Goal: Task Accomplishment & Management: Manage account settings

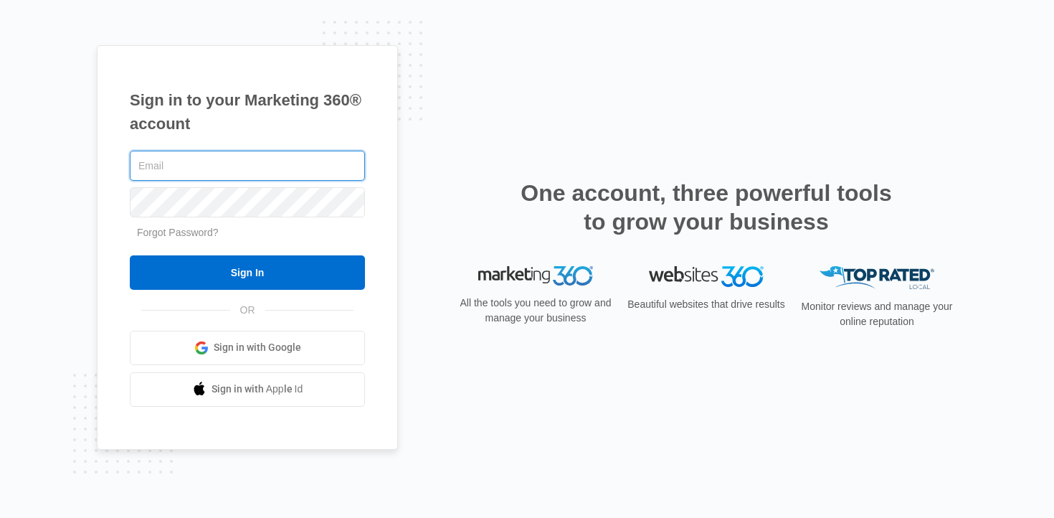
click at [0, 517] on com-1password-button at bounding box center [0, 518] width 0 height 0
type input "[PERSON_NAME][EMAIL_ADDRESS][DOMAIN_NAME]"
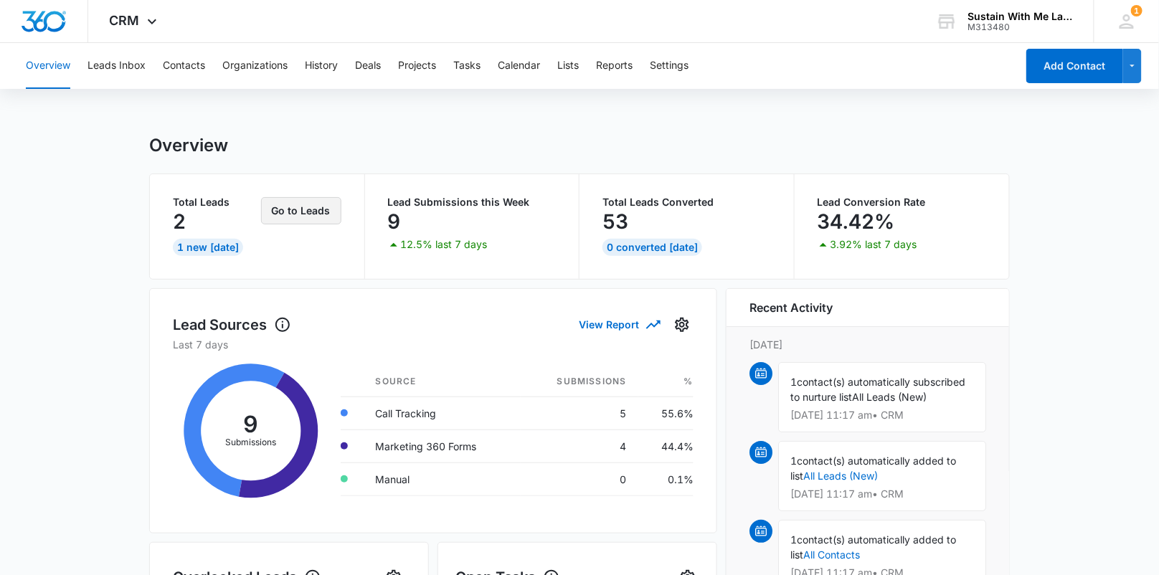
click at [308, 221] on button "Go to Leads" at bounding box center [301, 210] width 80 height 27
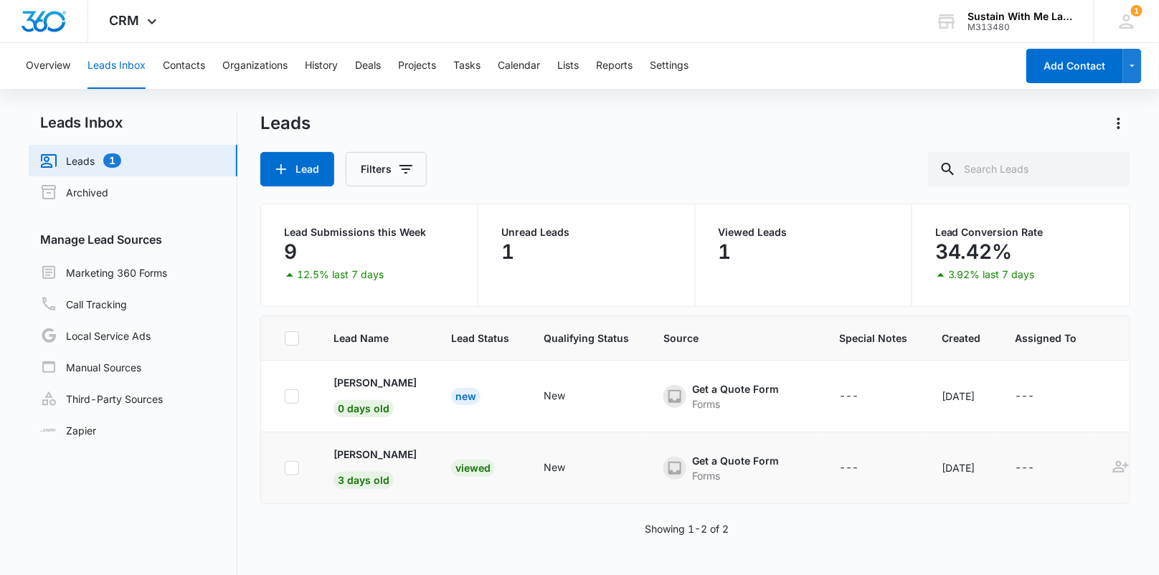
click at [293, 462] on icon at bounding box center [291, 468] width 13 height 13
click at [285, 467] on input "checkbox" at bounding box center [284, 467] width 1 height 1
checkbox input "true"
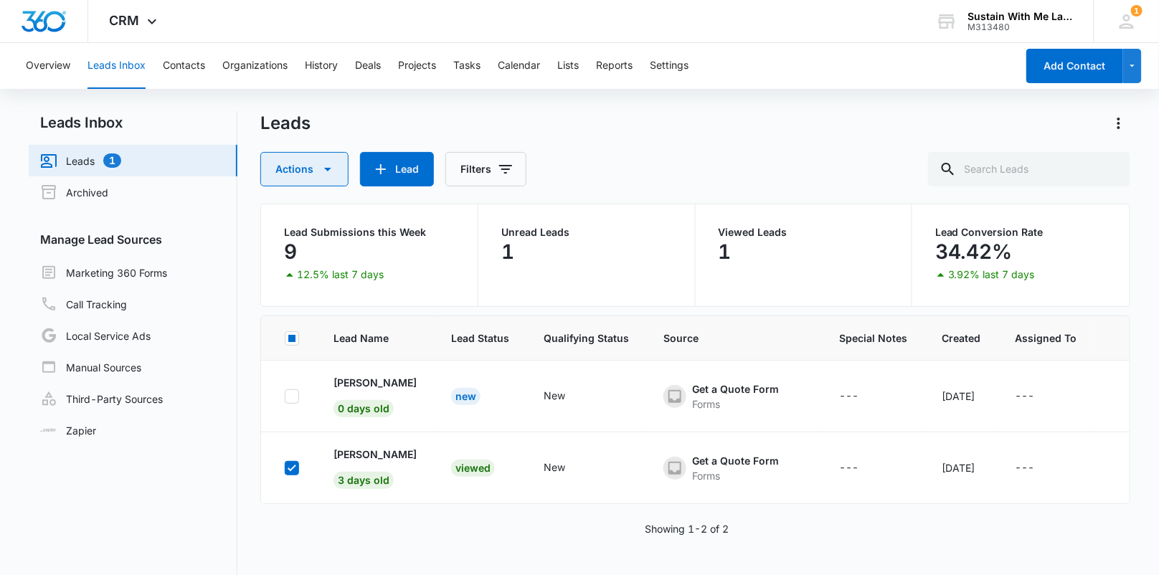
click at [341, 174] on button "Actions" at bounding box center [304, 169] width 88 height 34
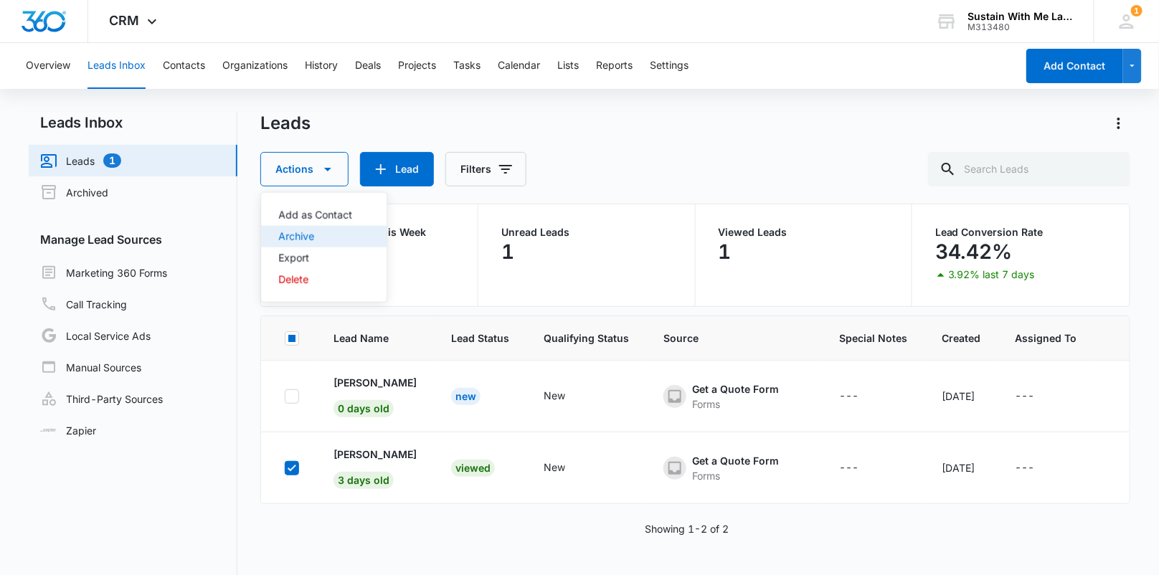
click at [310, 232] on div "Archive" at bounding box center [315, 237] width 74 height 10
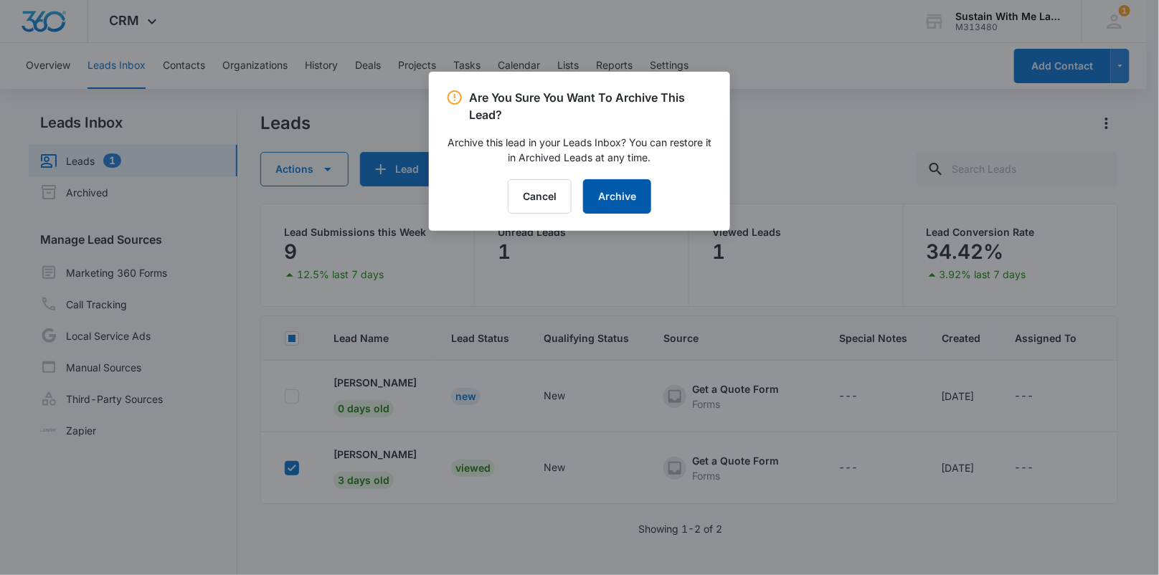
click at [629, 195] on button "Archive" at bounding box center [617, 196] width 68 height 34
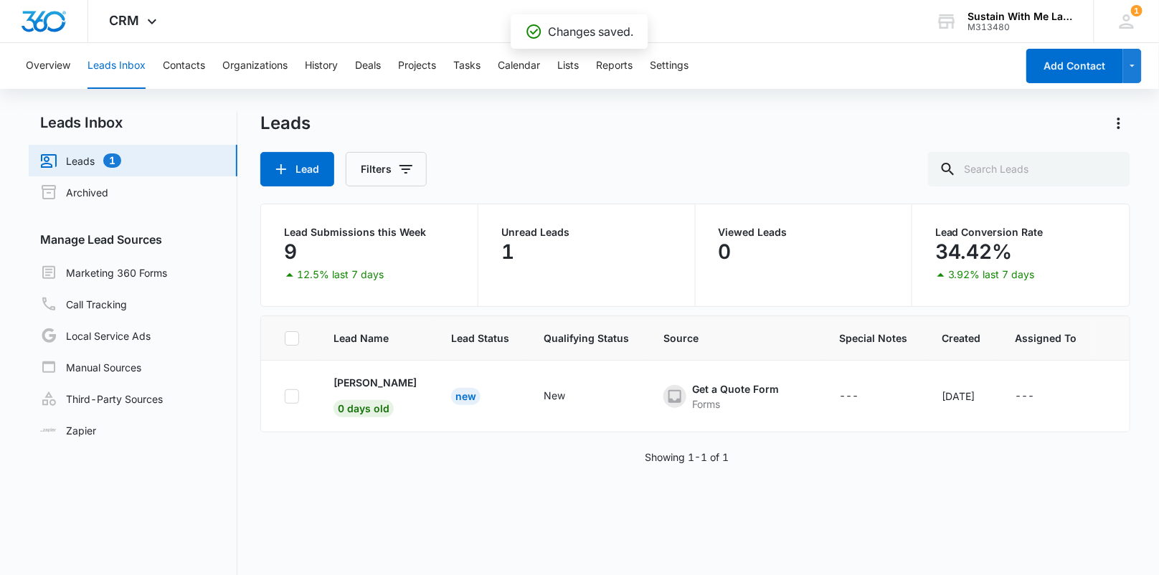
click at [367, 455] on div "Lead Name Lead Status Qualifying Status Source Special Notes Created Assigned T…" at bounding box center [694, 491] width 869 height 353
click at [376, 381] on p "[PERSON_NAME]" at bounding box center [374, 382] width 83 height 15
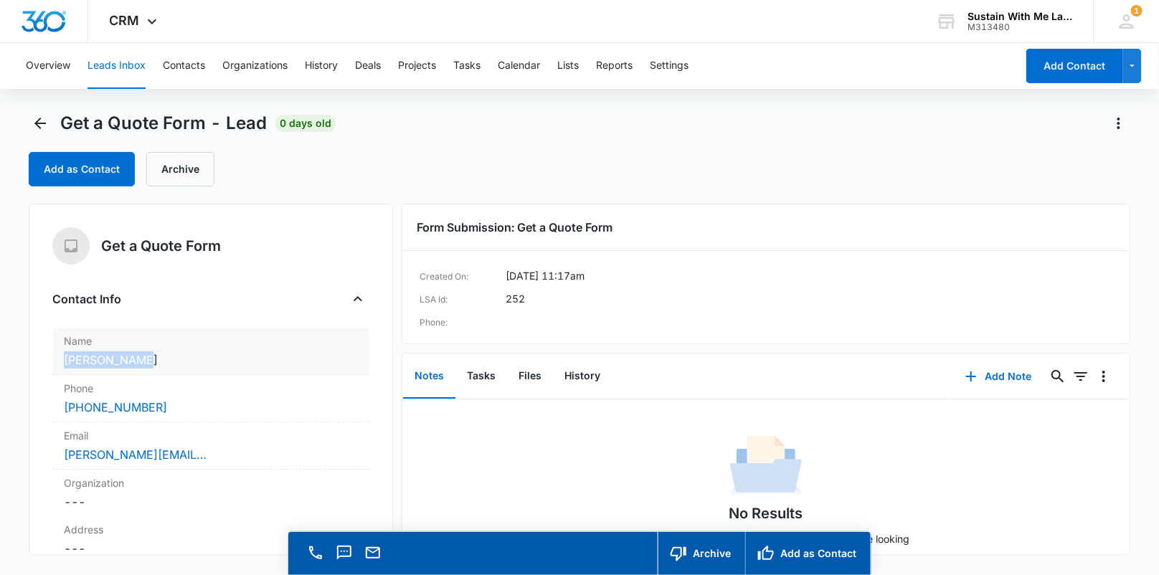
drag, startPoint x: 143, startPoint y: 366, endPoint x: 53, endPoint y: 366, distance: 89.6
click at [53, 366] on div "Name Cancel Save Changes [PERSON_NAME]" at bounding box center [210, 351] width 317 height 47
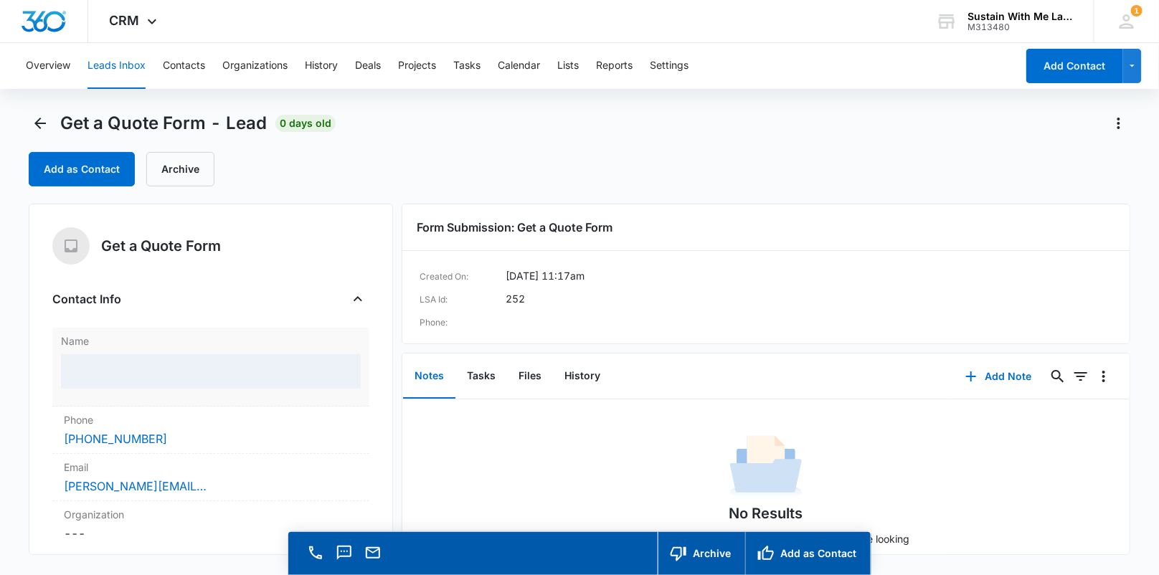
copy dd "[PERSON_NAME]"
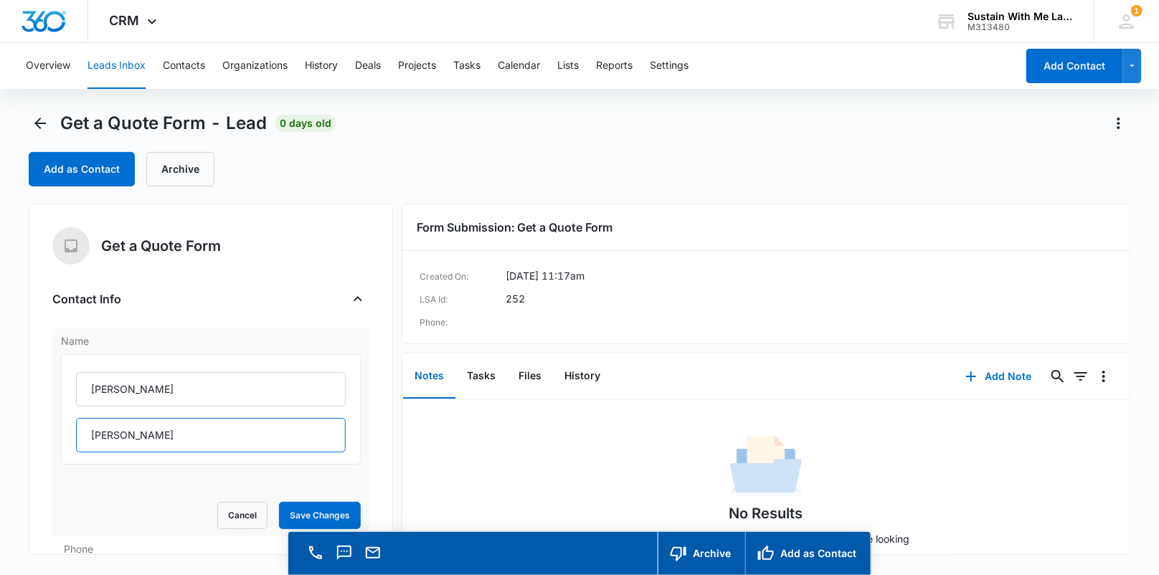
drag, startPoint x: 148, startPoint y: 429, endPoint x: 70, endPoint y: 433, distance: 77.6
click at [70, 433] on div "[PERSON_NAME]" at bounding box center [211, 409] width 300 height 110
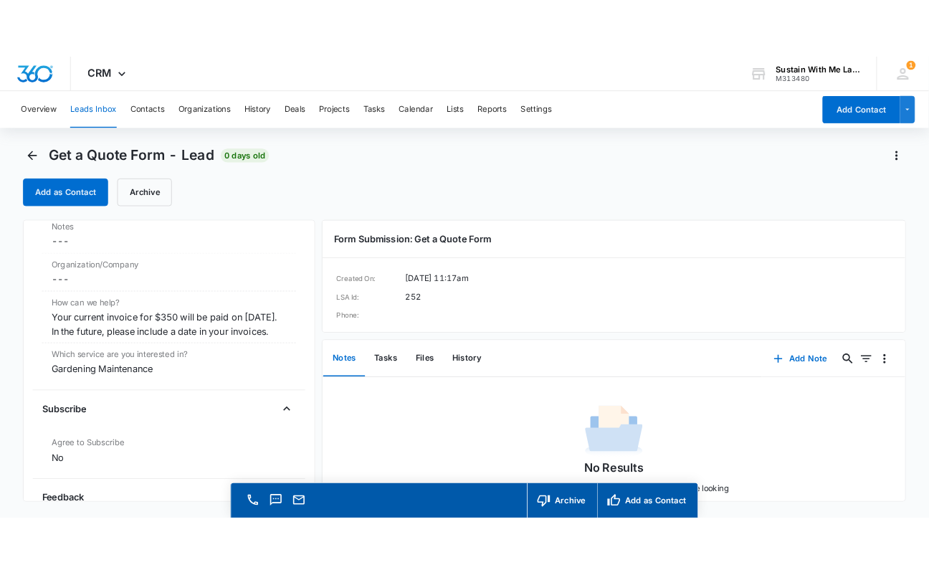
scroll to position [1382, 0]
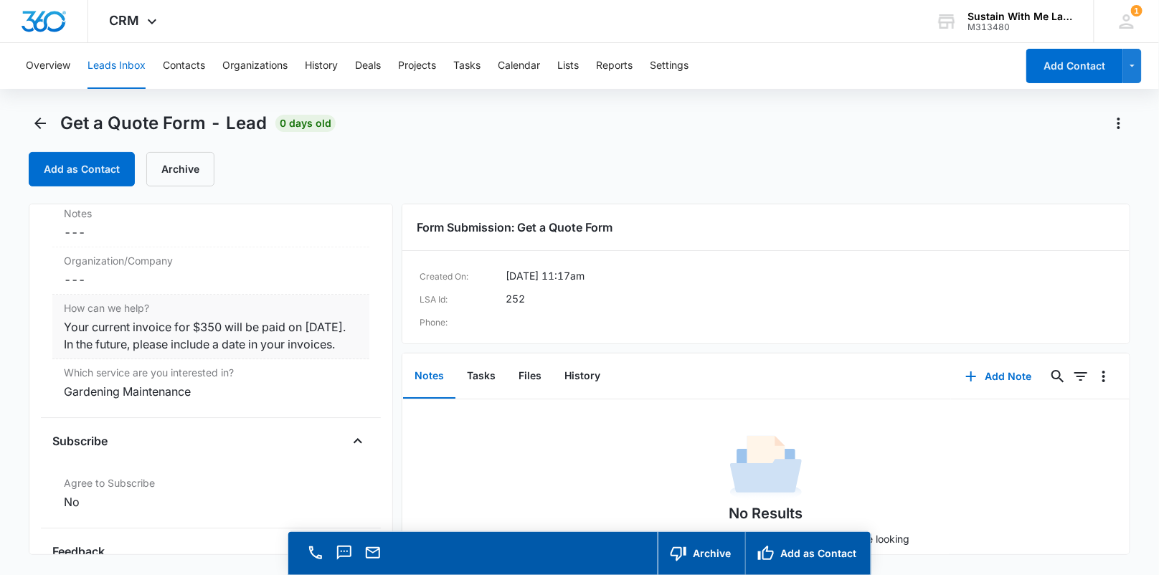
click at [205, 328] on div "Your current invoice for $350 will be paid on [DATE]. In the future, please inc…" at bounding box center [211, 335] width 294 height 34
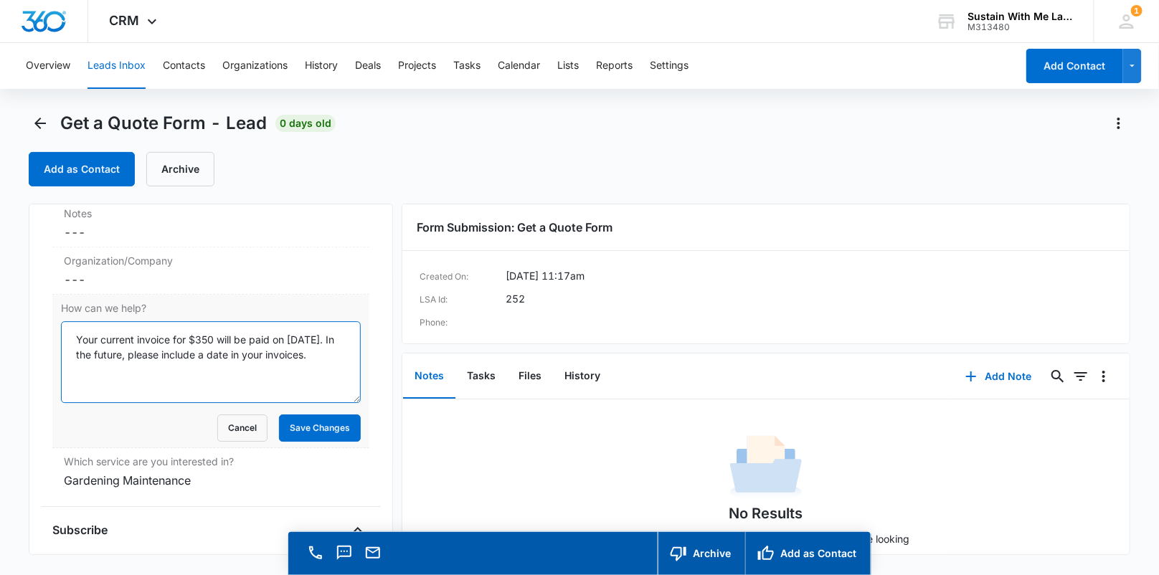
click at [195, 351] on textarea "Your current invoice for $350 will be paid on [DATE]. In the future, please inc…" at bounding box center [211, 362] width 300 height 82
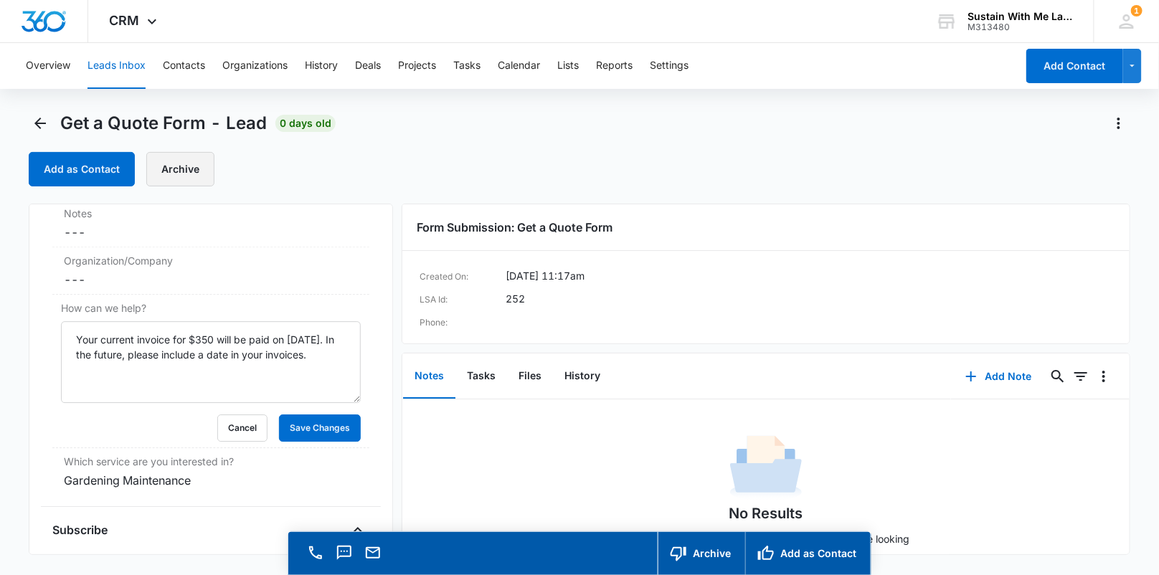
click at [192, 160] on button "Archive" at bounding box center [180, 169] width 68 height 34
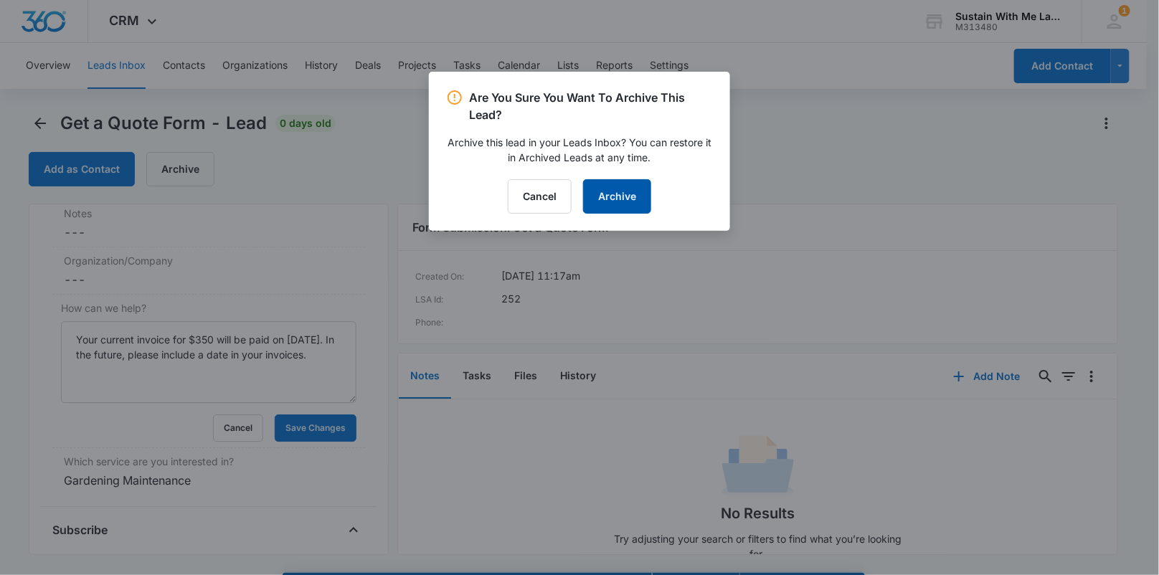
click at [642, 212] on button "Archive" at bounding box center [617, 196] width 68 height 34
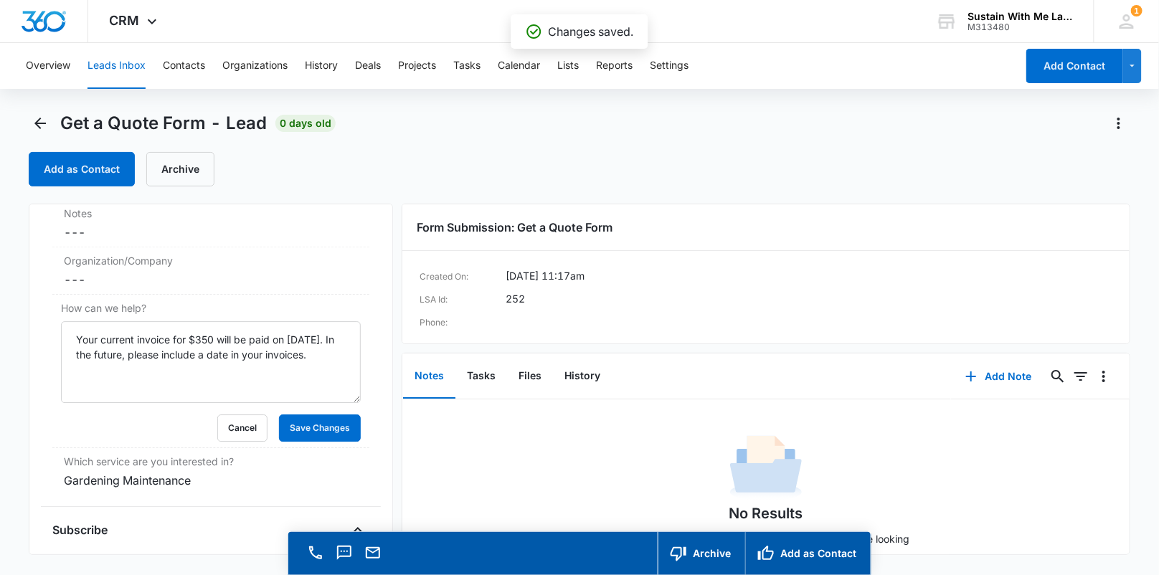
click at [136, 67] on button "Leads Inbox" at bounding box center [116, 66] width 58 height 46
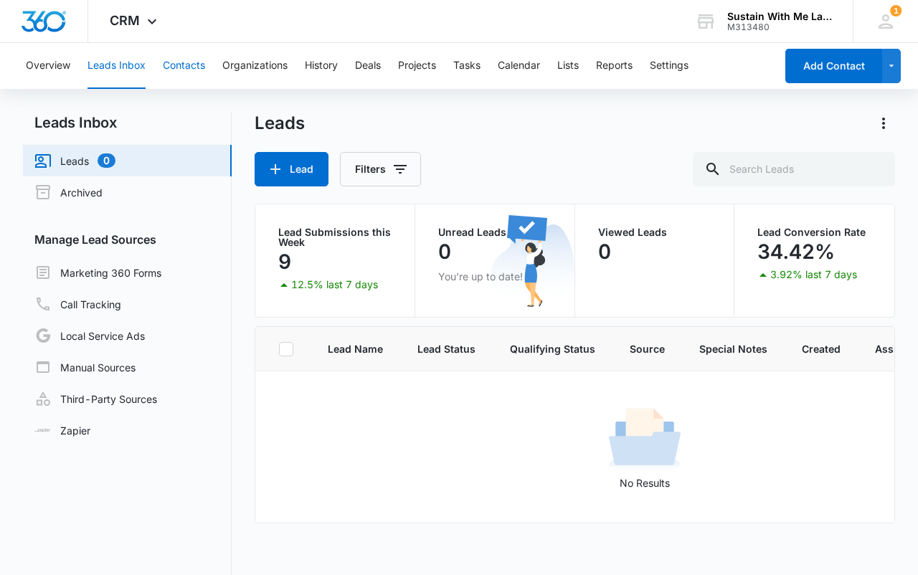
click at [194, 63] on button "Contacts" at bounding box center [184, 66] width 42 height 46
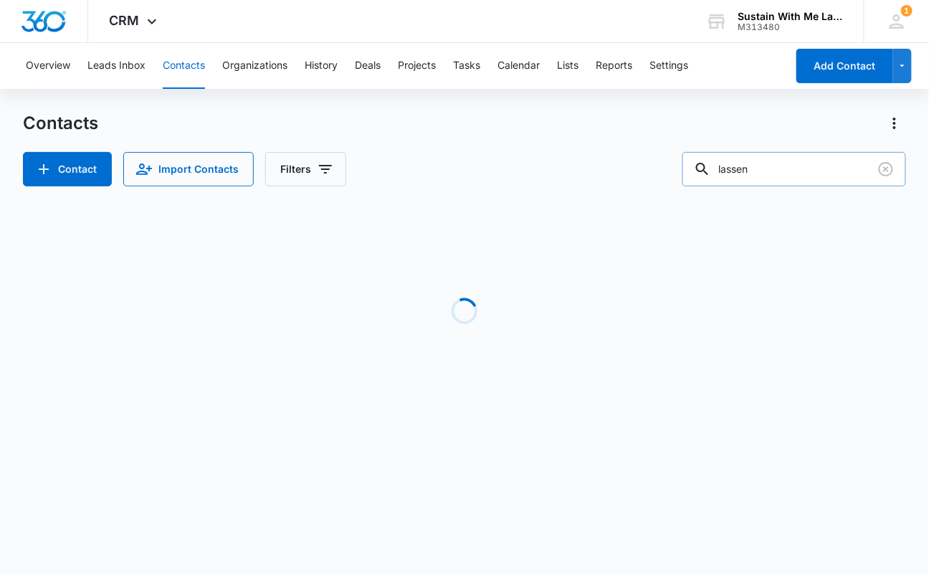
click at [787, 169] on input "lassen" at bounding box center [795, 169] width 224 height 34
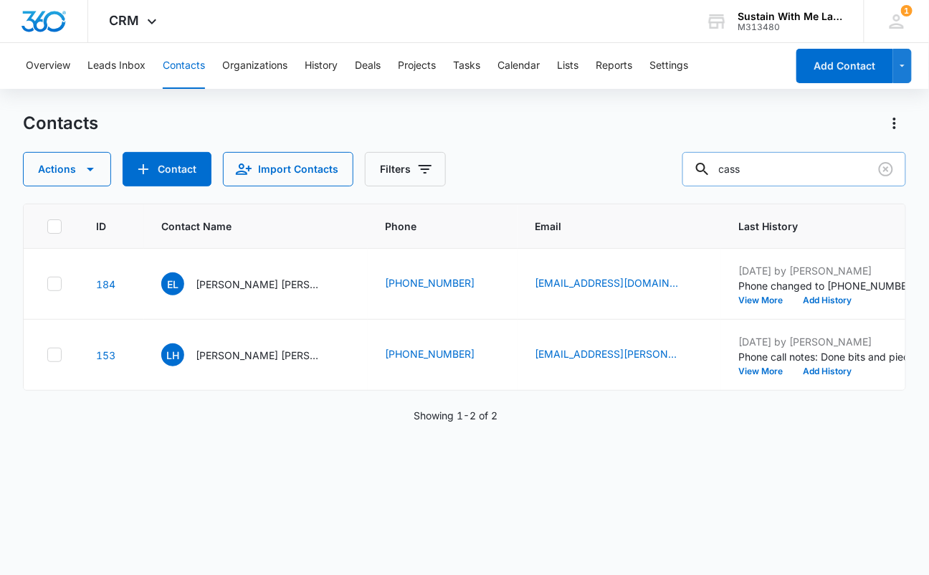
type input "cass"
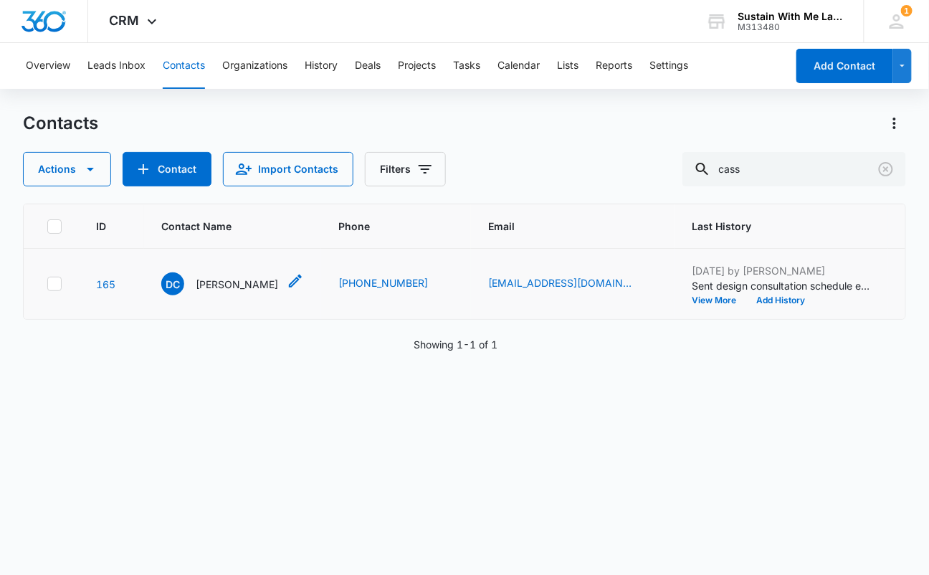
click at [244, 292] on p "[PERSON_NAME]" at bounding box center [237, 284] width 82 height 15
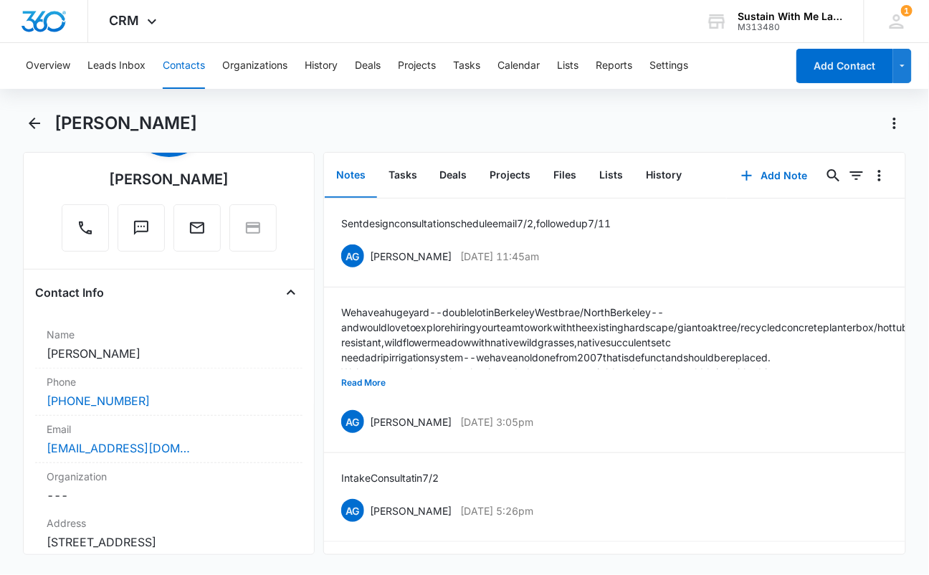
scroll to position [227, 0]
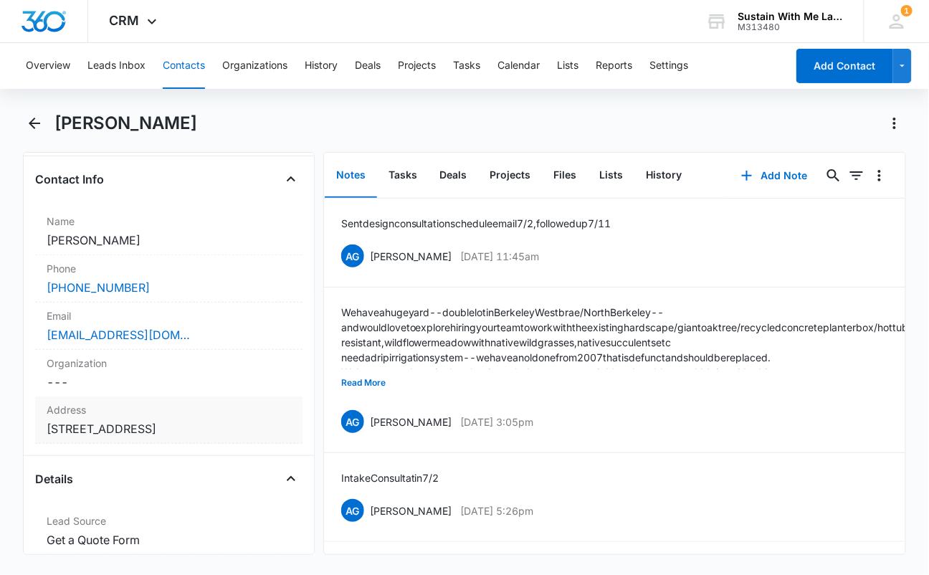
click at [74, 425] on dd "Cancel Save Changes [STREET_ADDRESS]" at bounding box center [169, 428] width 244 height 17
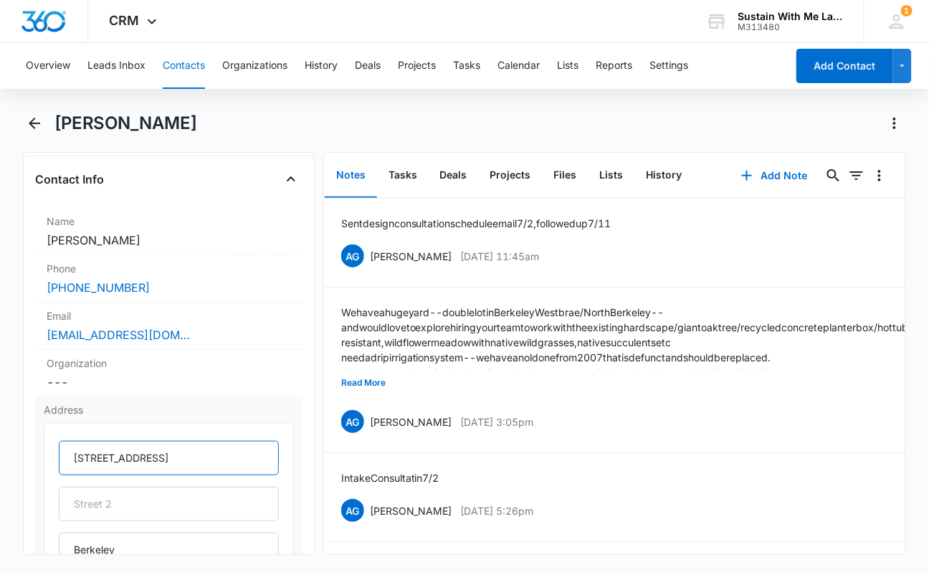
click at [92, 452] on input "[STREET_ADDRESS]" at bounding box center [168, 458] width 219 height 34
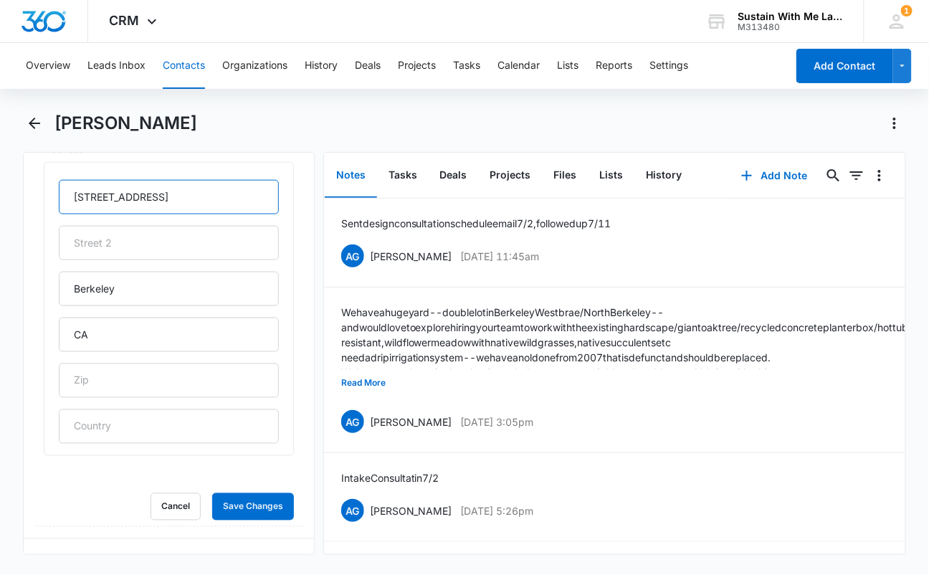
scroll to position [495, 0]
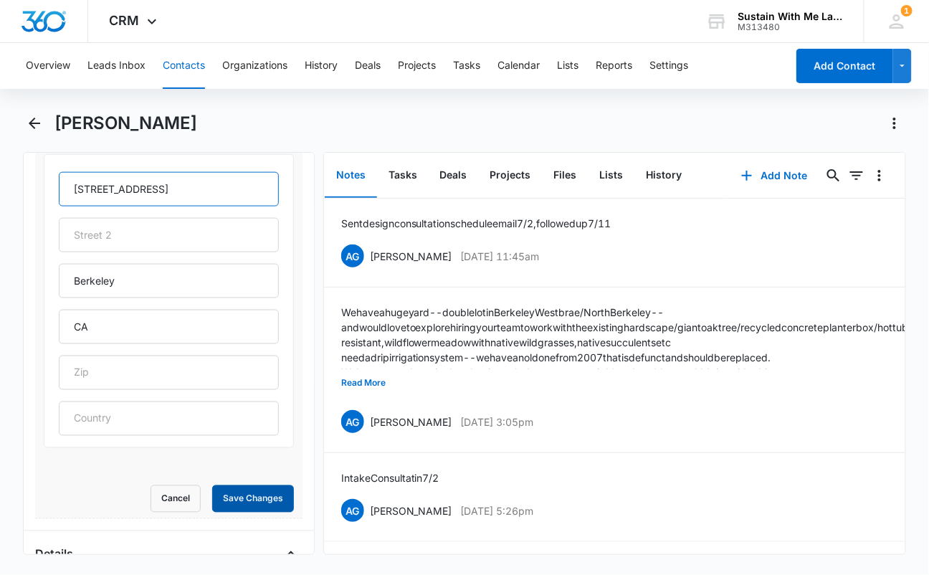
type input "[STREET_ADDRESS]"
click at [239, 503] on button "Save Changes" at bounding box center [253, 498] width 82 height 27
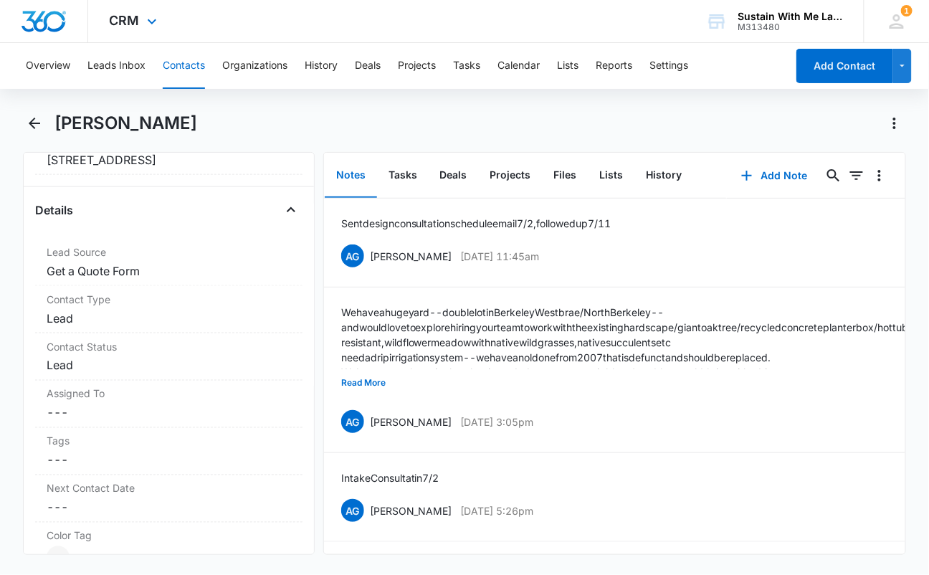
scroll to position [492, 0]
click at [772, 175] on button "Add Note" at bounding box center [774, 175] width 95 height 34
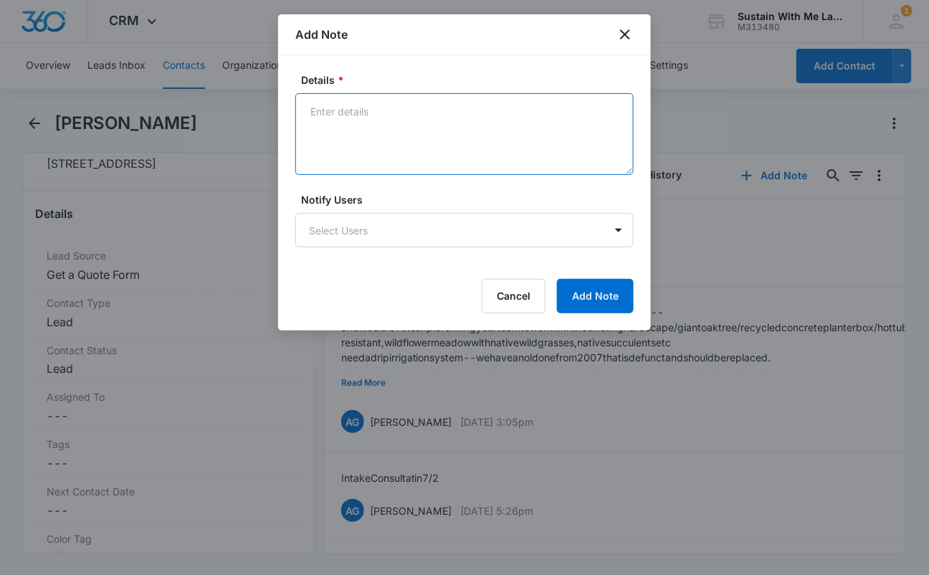
click at [469, 153] on textarea "Details *" at bounding box center [464, 134] width 338 height 82
paste textarea "Would like to see what you can do within the existing hardscape to make the yar…"
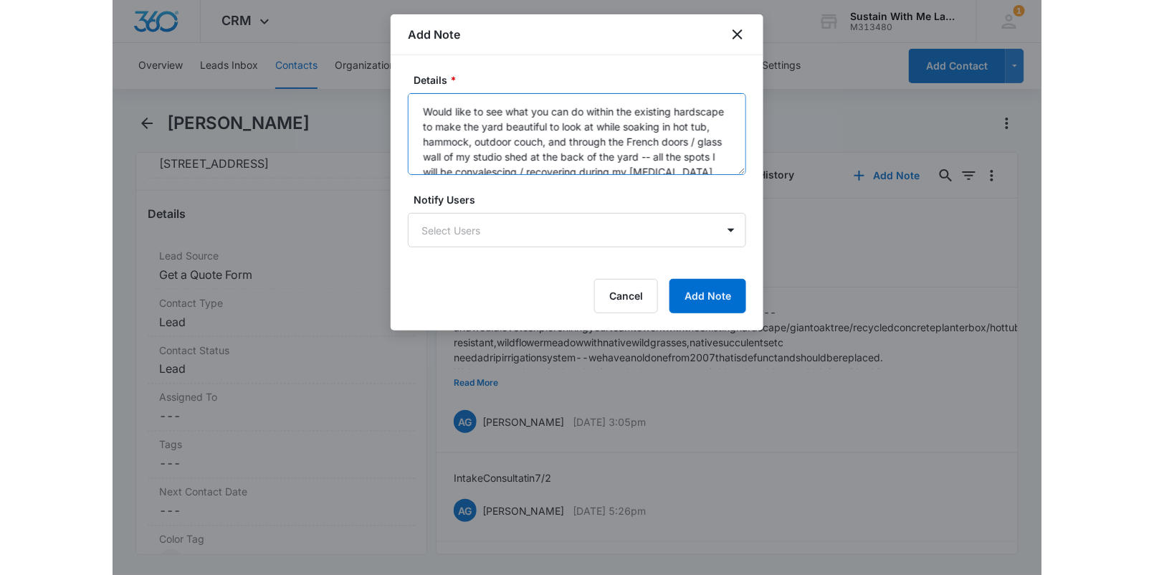
scroll to position [78, 0]
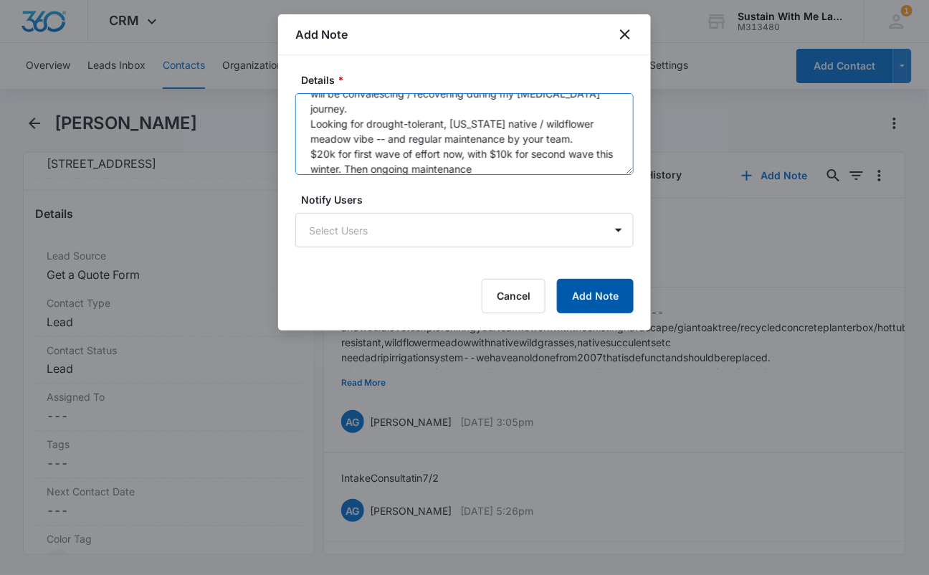
type textarea "Would like to see what you can do within the existing hardscape to make the yar…"
click at [594, 292] on button "Add Note" at bounding box center [595, 296] width 77 height 34
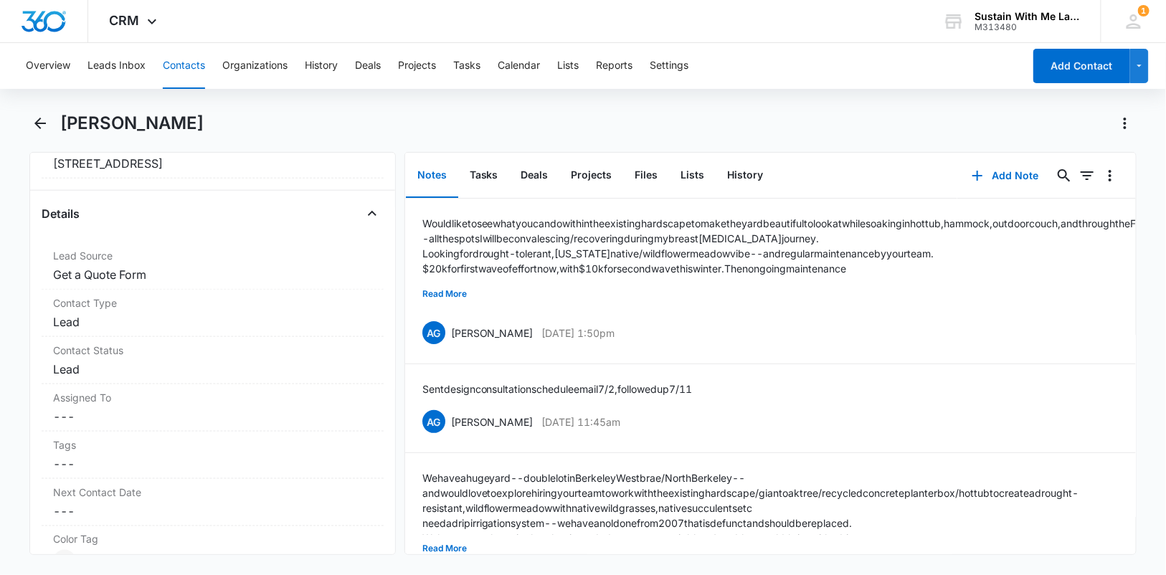
click at [194, 68] on button "Contacts" at bounding box center [184, 66] width 42 height 46
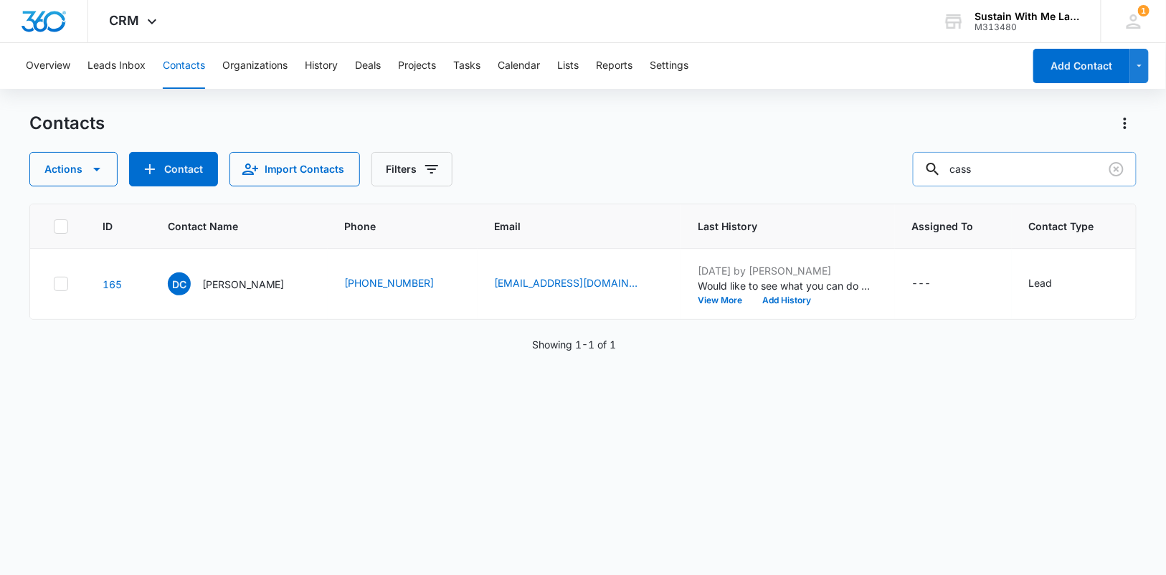
click at [1023, 165] on input "cass" at bounding box center [1025, 169] width 224 height 34
paste input "[PERSON_NAME]"
type input "[PERSON_NAME]"
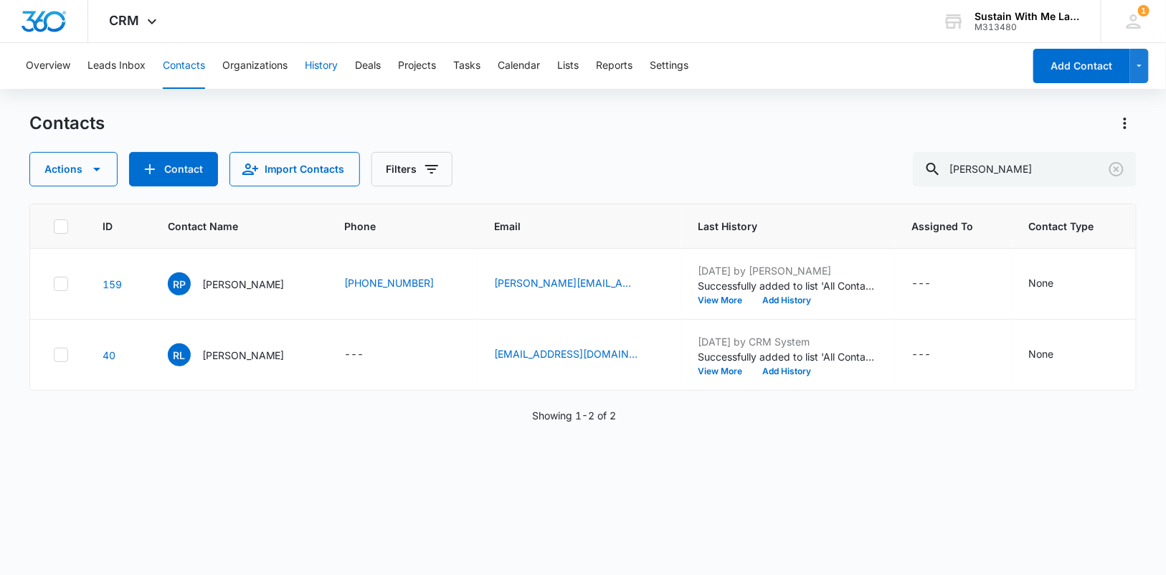
click at [312, 72] on button "History" at bounding box center [321, 66] width 33 height 46
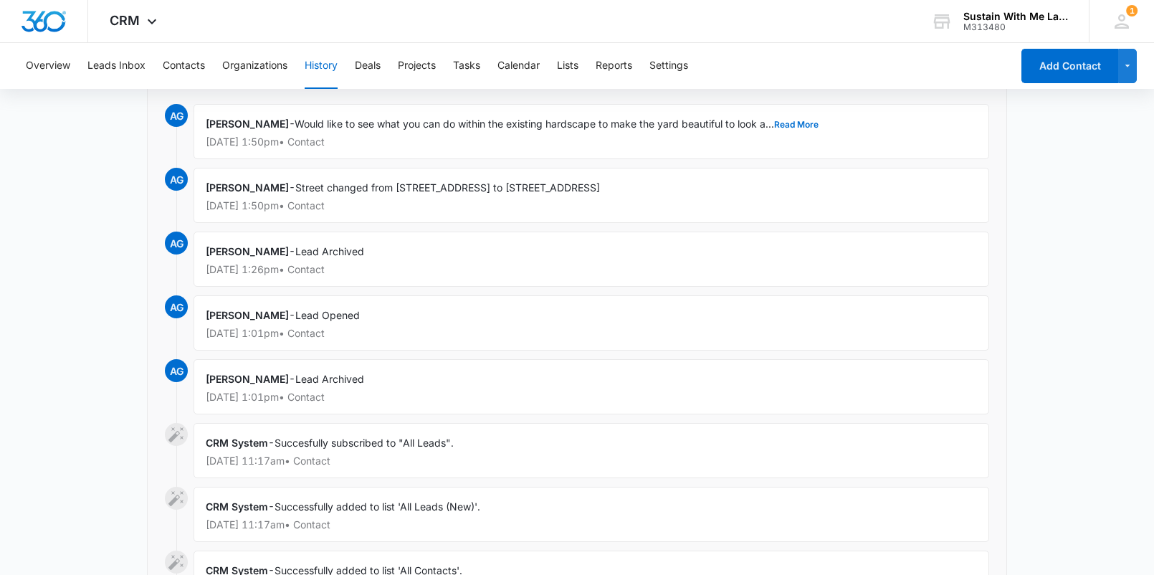
scroll to position [181, 0]
click at [348, 386] on div "[PERSON_NAME] - Lead Archived [DATE] 1:01pm • Contact" at bounding box center [592, 387] width 796 height 55
click at [173, 371] on span "AG" at bounding box center [176, 371] width 23 height 23
click at [116, 65] on button "Leads Inbox" at bounding box center [116, 66] width 58 height 46
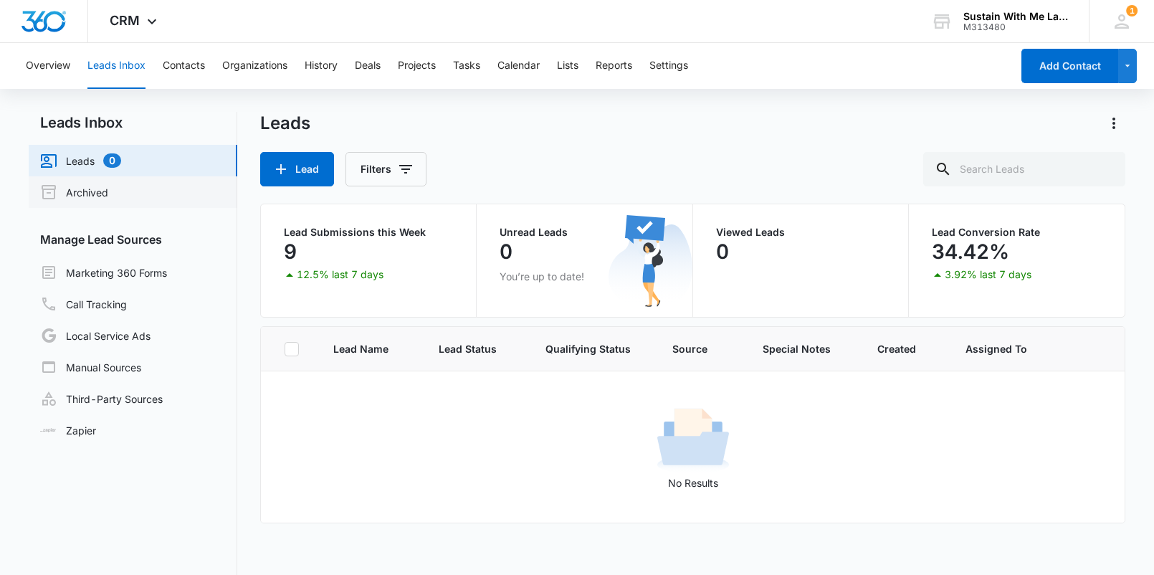
click at [105, 198] on link "Archived" at bounding box center [74, 192] width 68 height 17
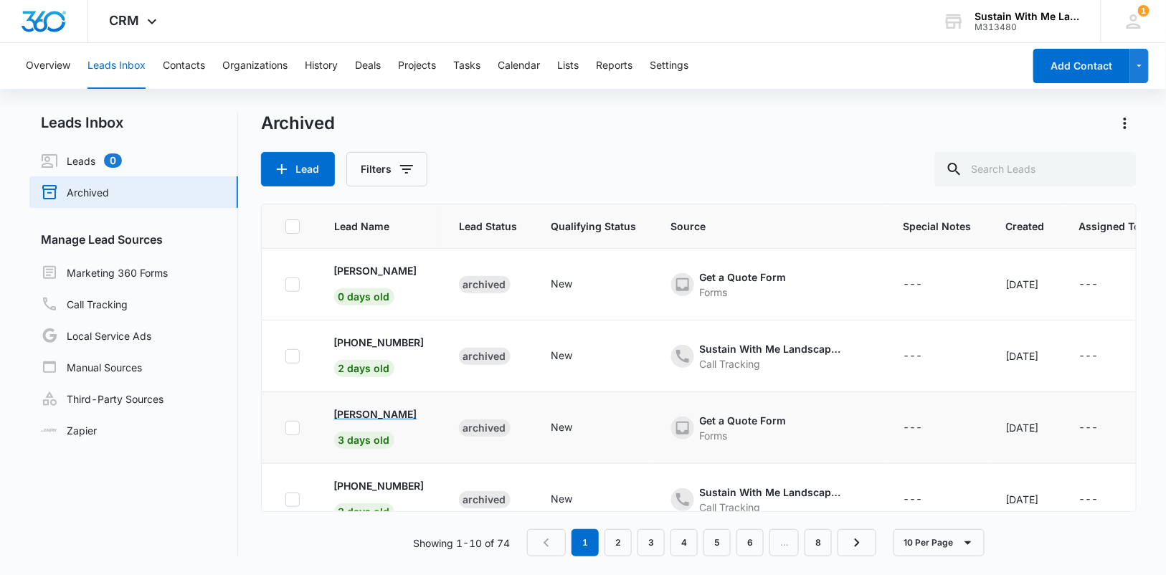
click at [376, 413] on p "[PERSON_NAME]" at bounding box center [375, 414] width 83 height 15
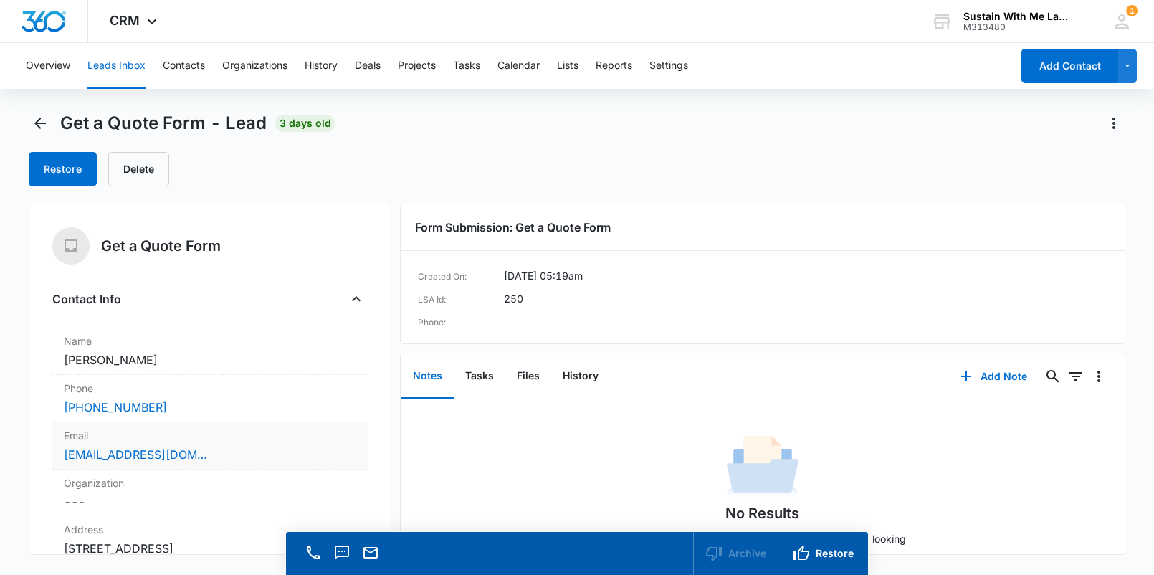
click at [252, 460] on div "[EMAIL_ADDRESS][DOMAIN_NAME]" at bounding box center [210, 454] width 293 height 17
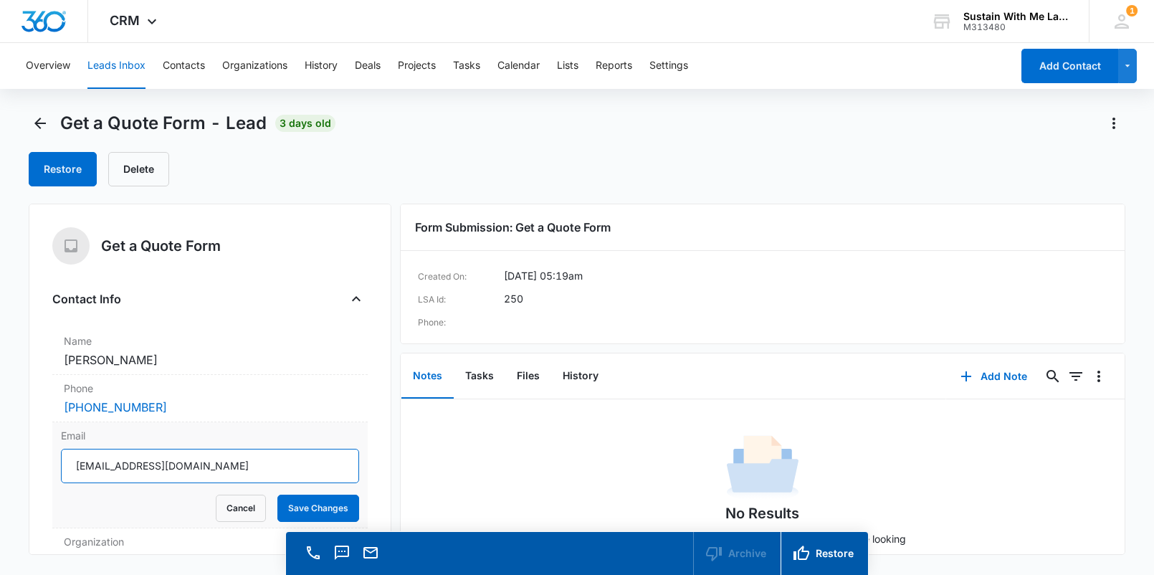
click at [250, 469] on input "[EMAIL_ADDRESS][DOMAIN_NAME]" at bounding box center [210, 466] width 298 height 34
